Goal: Transaction & Acquisition: Purchase product/service

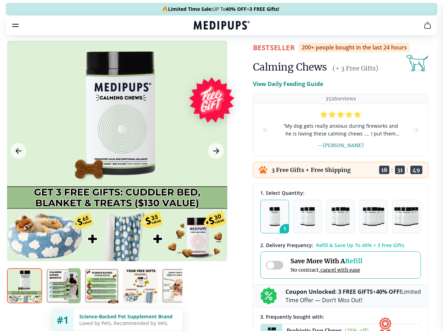
click at [202, 56] on span "Supplements" at bounding box center [219, 59] width 35 height 7
click at [238, 55] on icon "button" at bounding box center [242, 59] width 8 height 8
click at [424, 29] on icon "cart" at bounding box center [428, 25] width 8 height 8
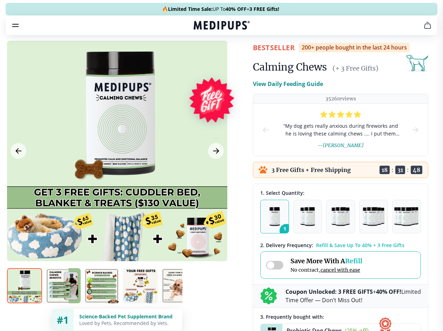
click at [0, 0] on icon "button" at bounding box center [0, 0] width 0 height 0
click at [117, 167] on div at bounding box center [117, 151] width 220 height 220
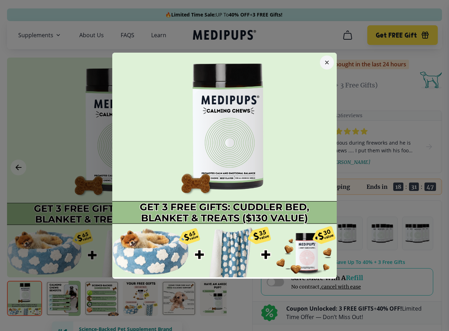
click at [18, 167] on div at bounding box center [224, 165] width 449 height 331
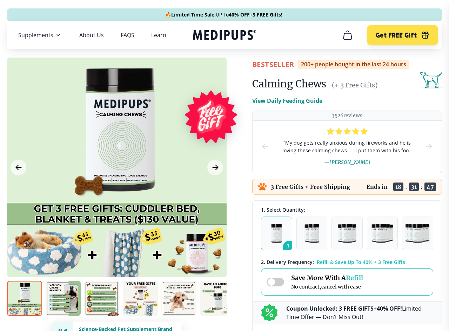
click at [215, 167] on icon "Next Image" at bounding box center [215, 167] width 5 height 5
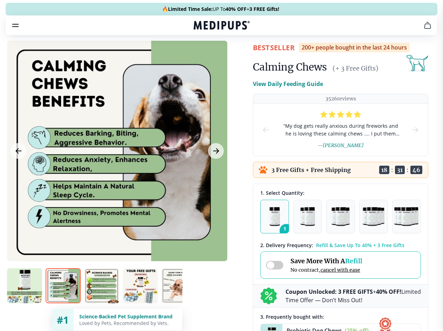
click at [25, 298] on img at bounding box center [24, 285] width 35 height 35
